Goal: Check status: Check status

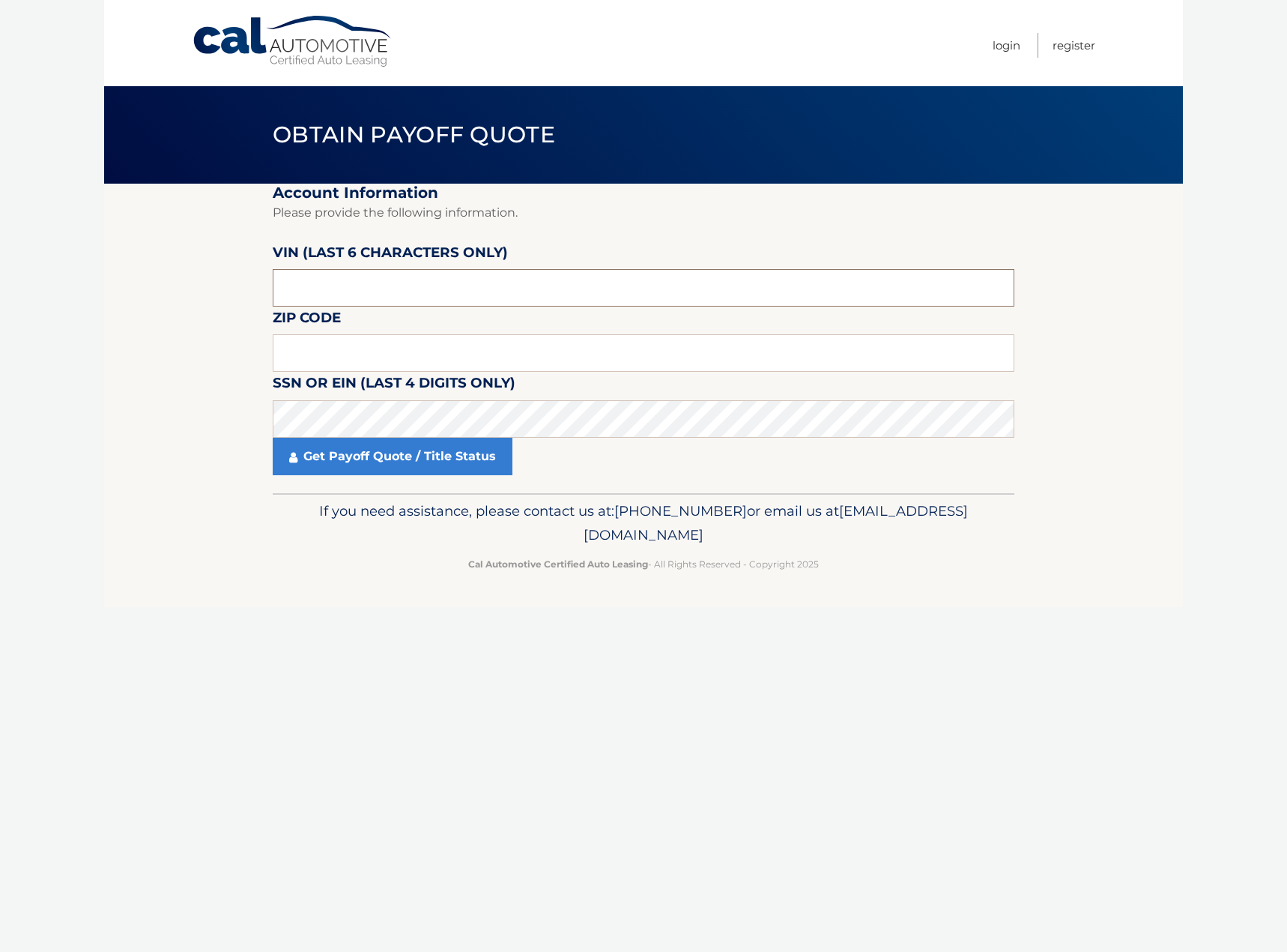
click at [356, 284] on input "text" at bounding box center [644, 287] width 742 height 37
type input "670039"
type input "11725"
click at [369, 463] on link "Get Payoff Quote / Title Status" at bounding box center [392, 456] width 240 height 37
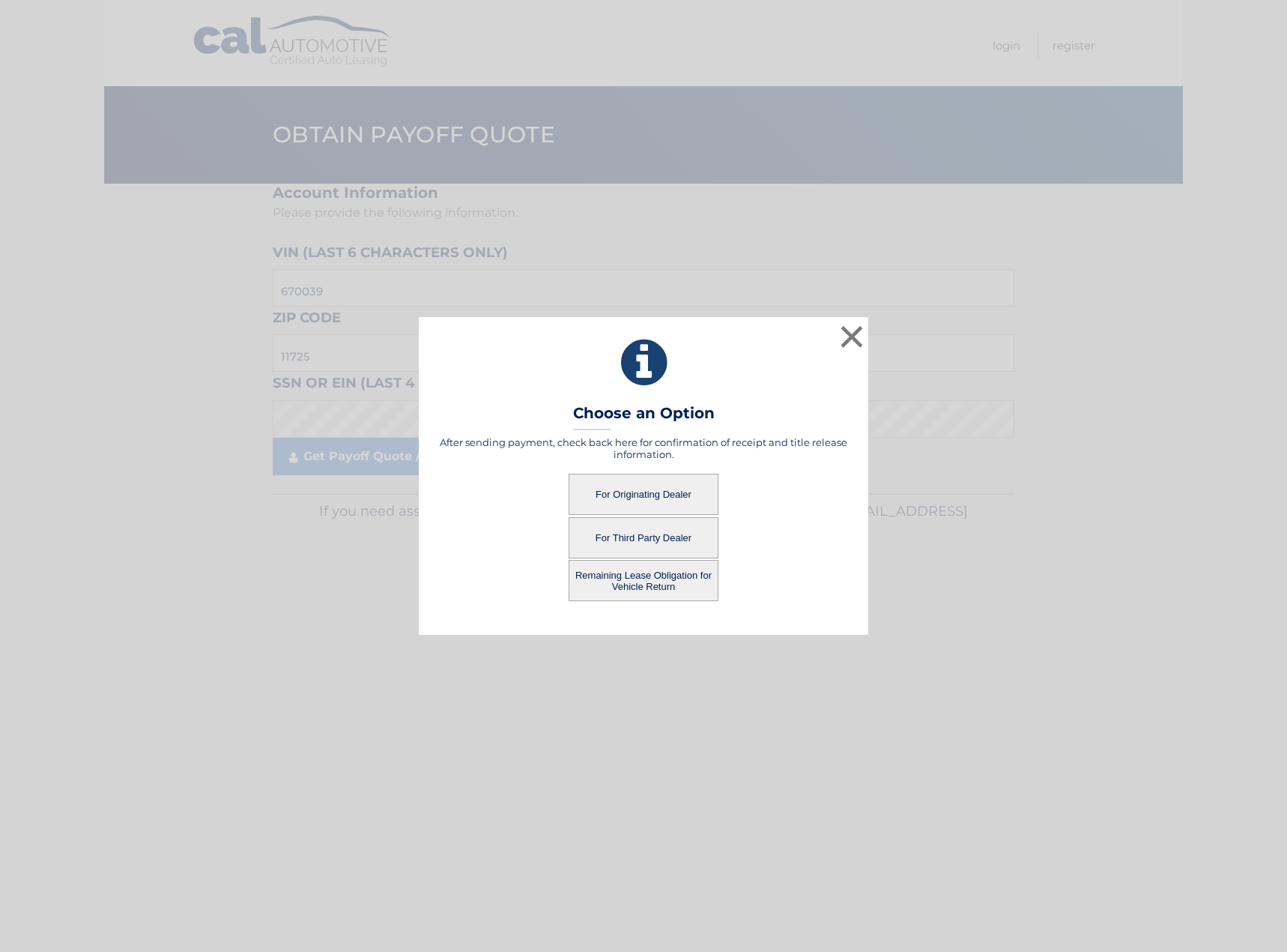
click at [658, 490] on button "For Originating Dealer" at bounding box center [644, 494] width 150 height 41
click at [597, 492] on button "For Originating Dealer" at bounding box center [644, 494] width 150 height 41
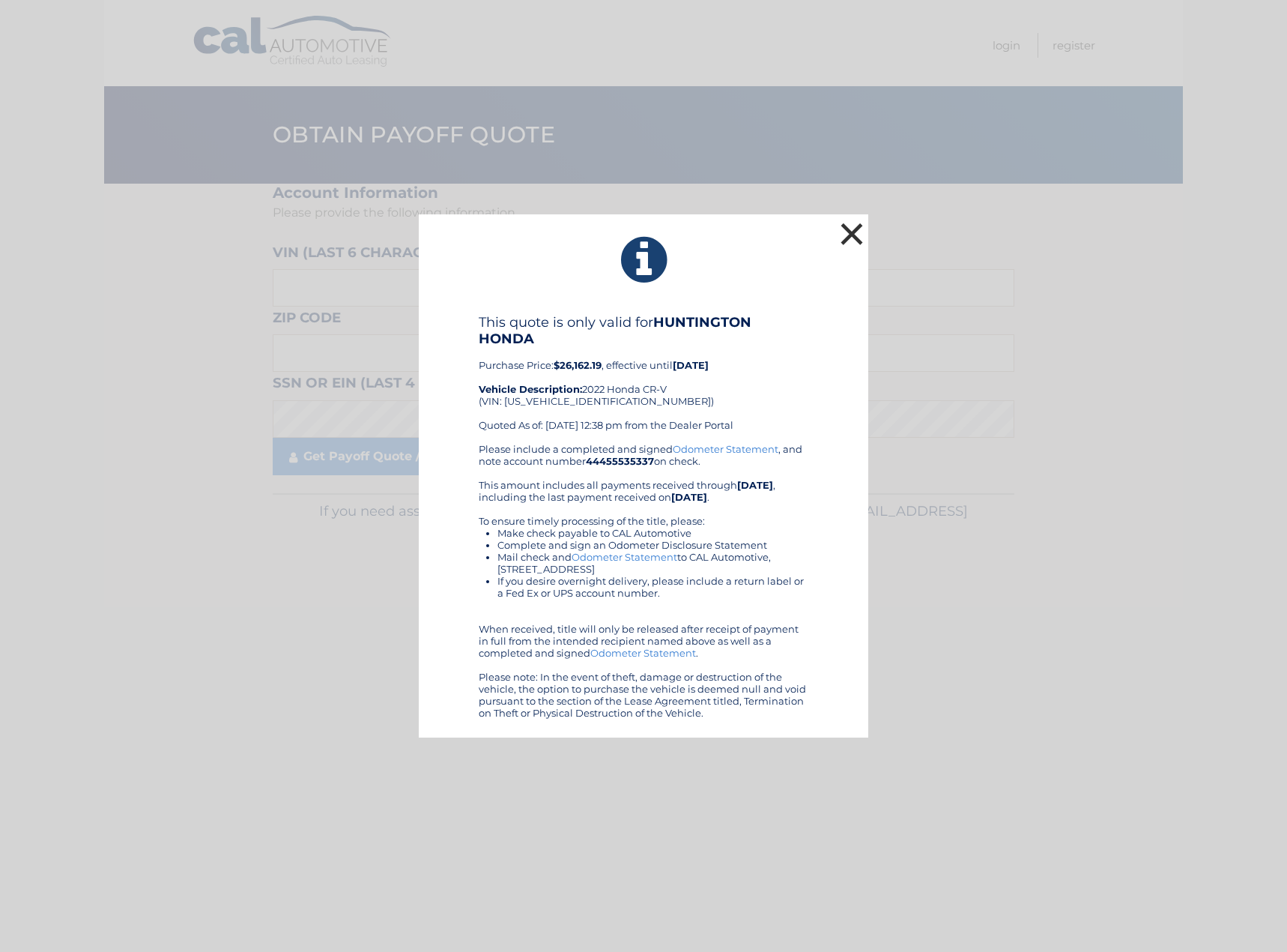
click at [845, 231] on button "×" at bounding box center [851, 233] width 30 height 30
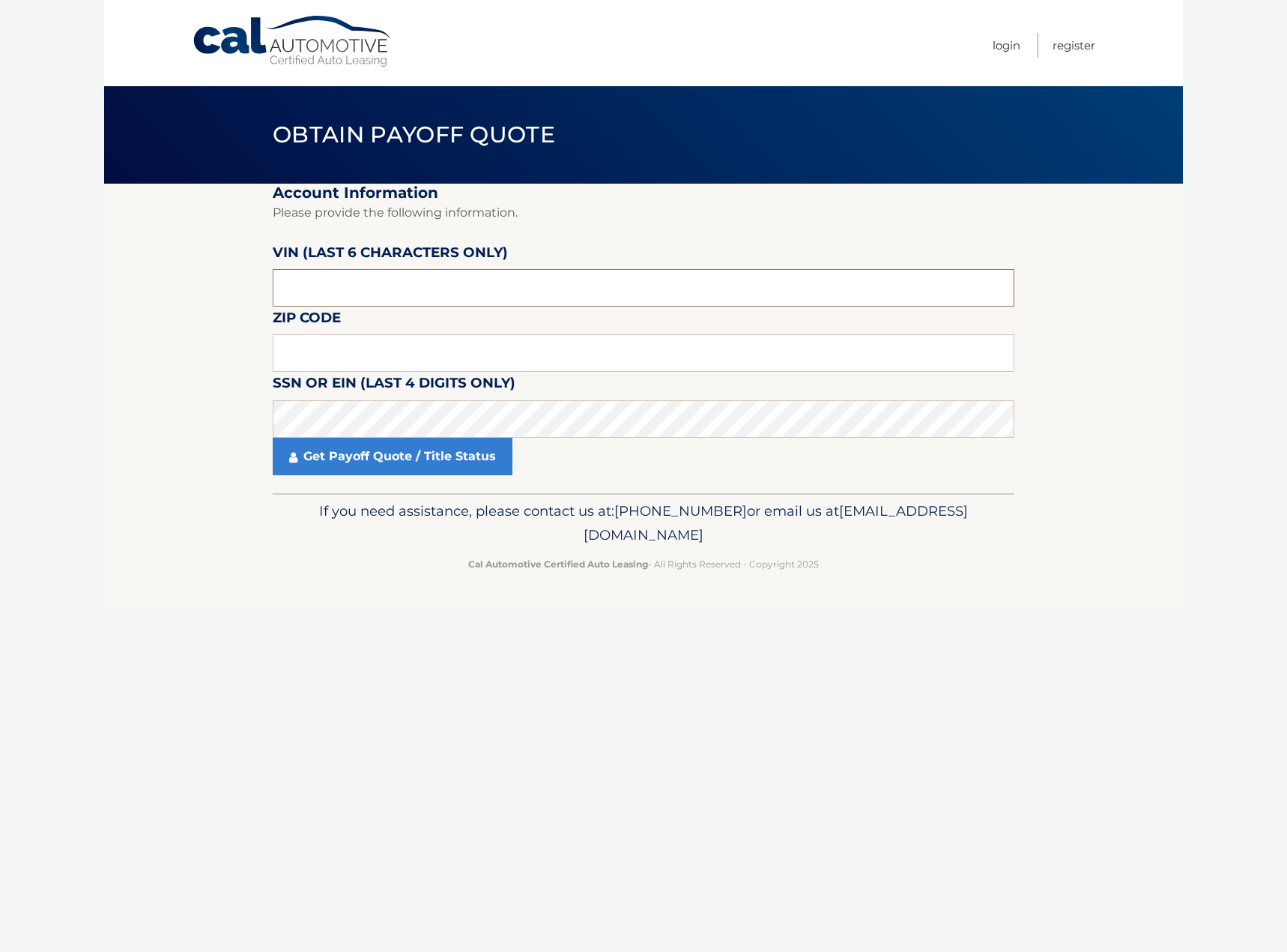
click at [399, 299] on input "text" at bounding box center [644, 287] width 742 height 37
type input "670039"
type input "11725"
click at [392, 473] on link "Get Payoff Quote / Title Status" at bounding box center [392, 456] width 240 height 37
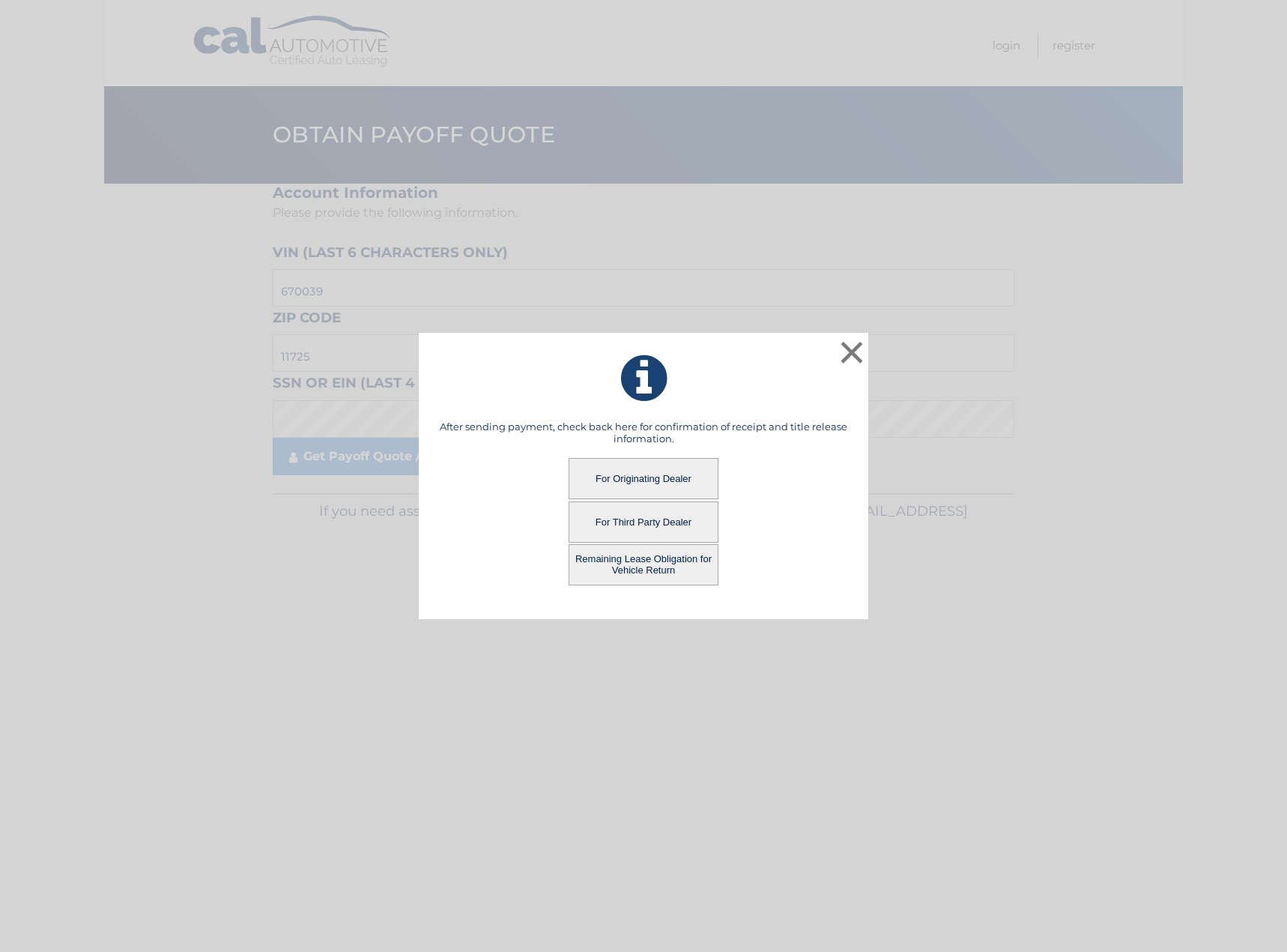
click at [632, 563] on button "Remaining Lease Obligation for Vehicle Return" at bounding box center [644, 564] width 150 height 41
click at [654, 567] on button "Remaining Lease Obligation for Vehicle Return" at bounding box center [644, 564] width 150 height 41
